Goal: Information Seeking & Learning: Compare options

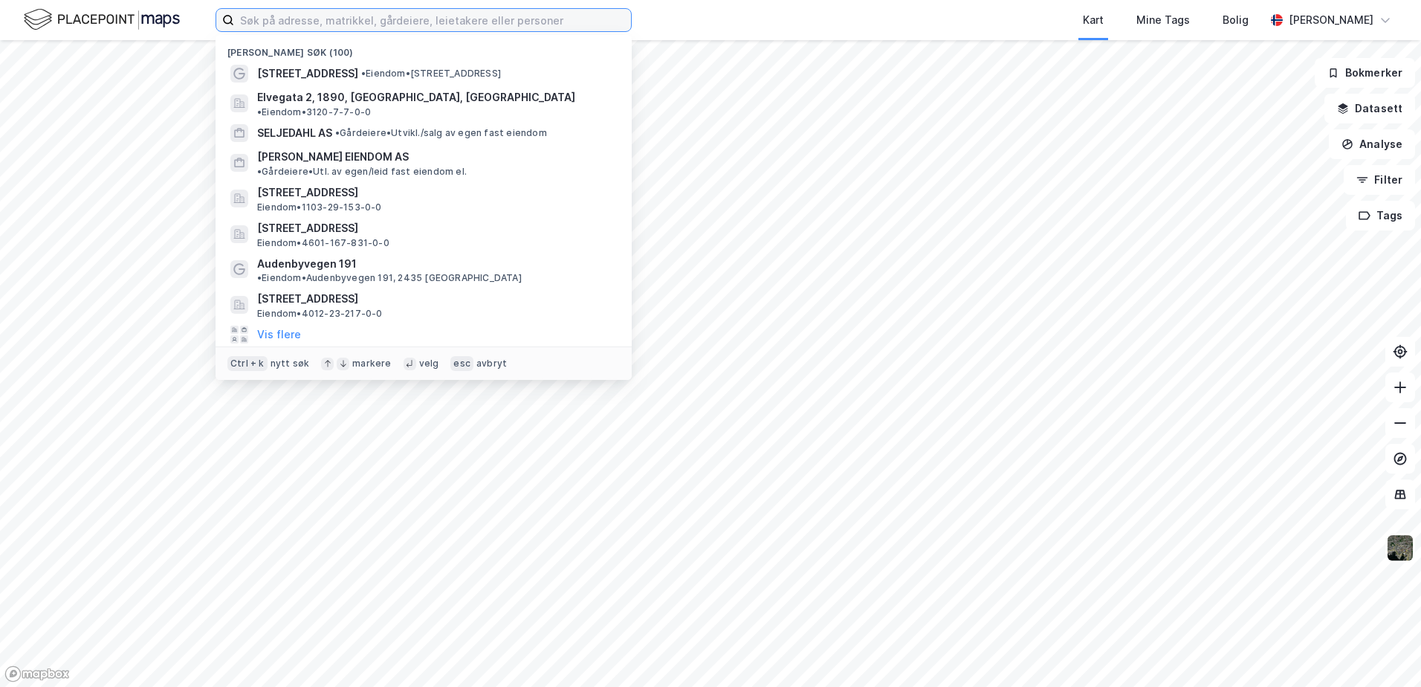
click at [432, 20] on input at bounding box center [432, 20] width 397 height 22
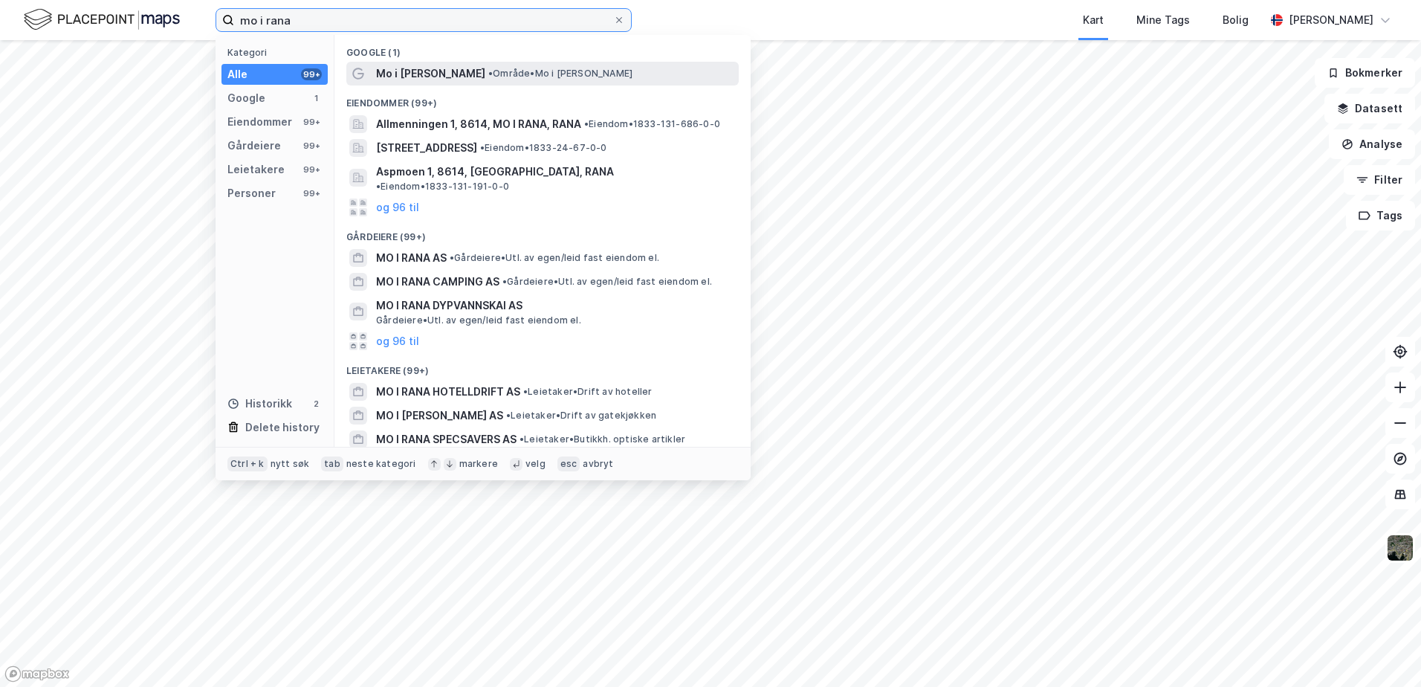
type input "mo i rana"
click at [488, 70] on span "•" at bounding box center [490, 73] width 4 height 11
